Goal: Information Seeking & Learning: Learn about a topic

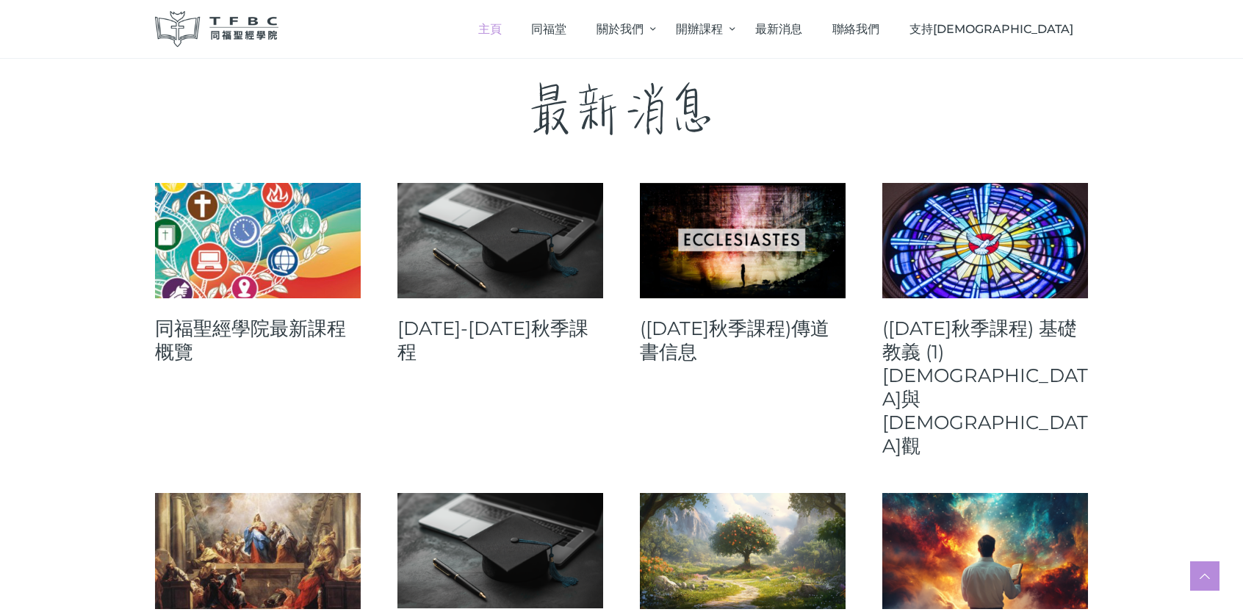
scroll to position [588, 0]
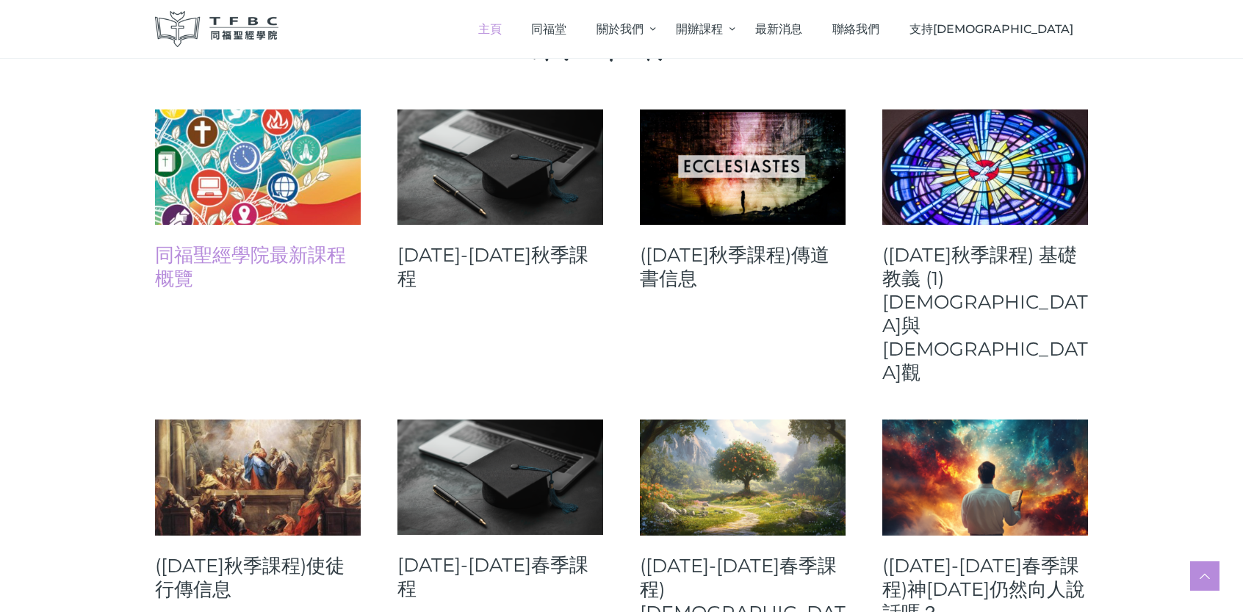
click at [254, 247] on link "同福聖經學院最新課程概覽" at bounding box center [258, 266] width 206 height 47
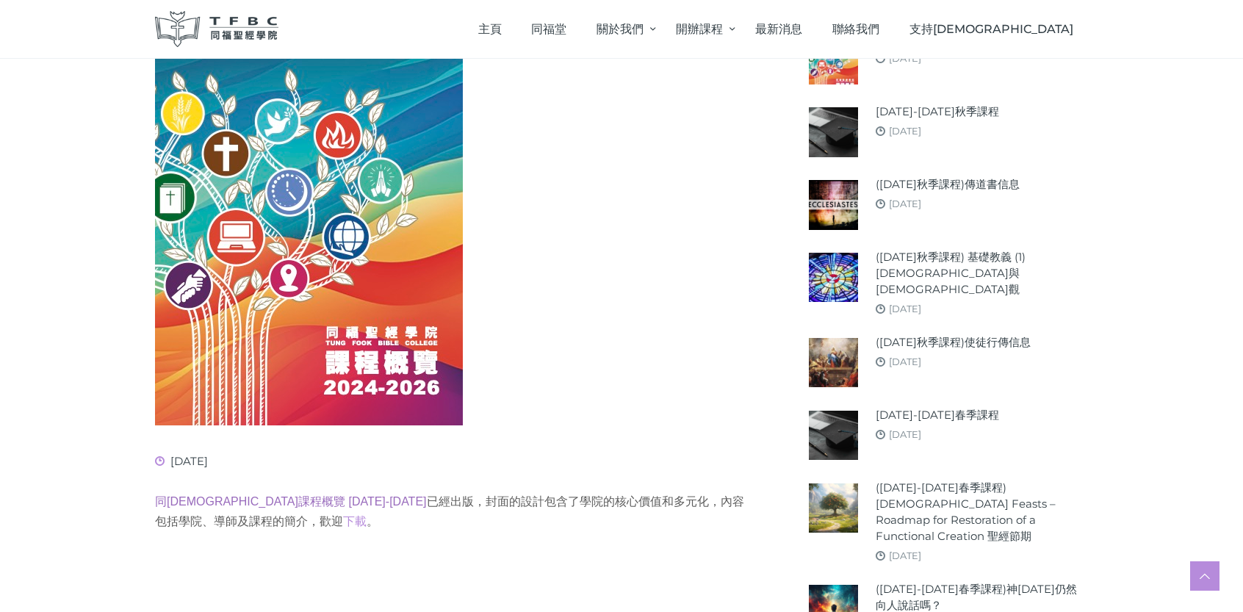
scroll to position [294, 0]
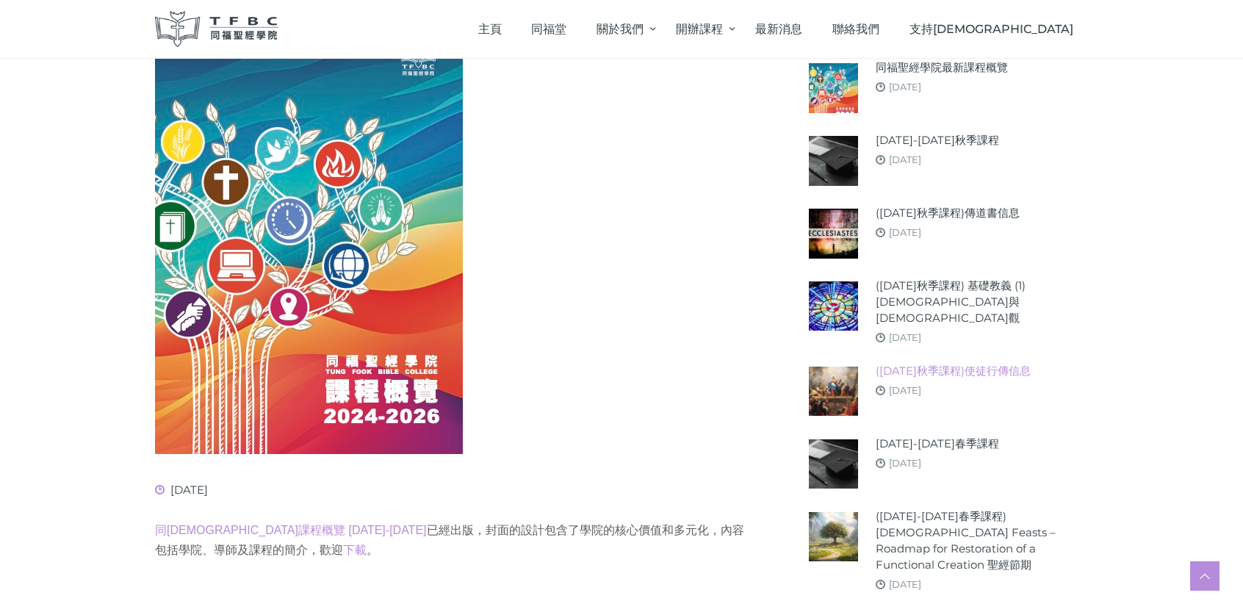
click at [944, 363] on link "([DATE]秋季課程)使徒行傳信息" at bounding box center [953, 371] width 155 height 16
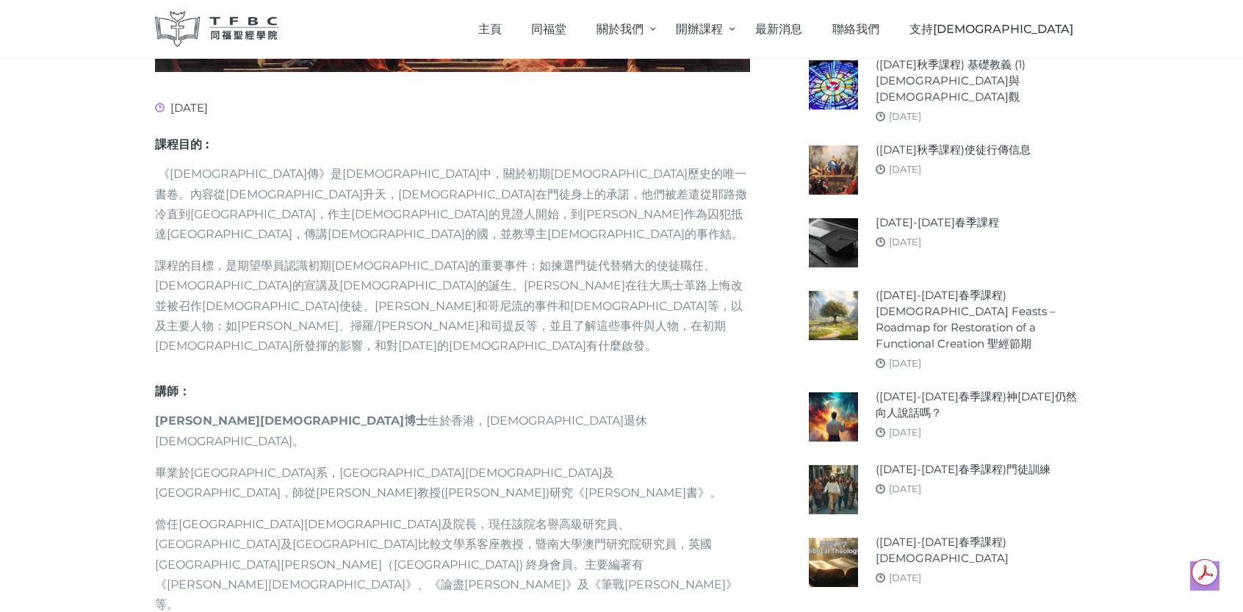
scroll to position [661, 0]
